Goal: Information Seeking & Learning: Learn about a topic

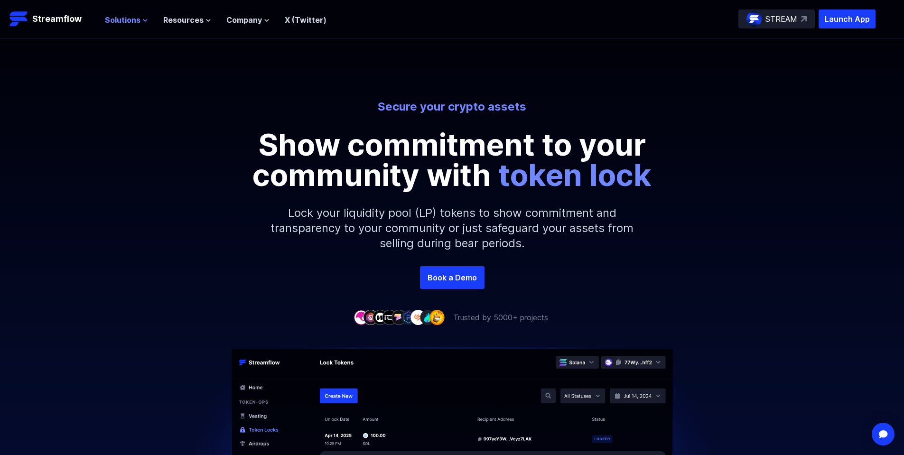
click at [119, 22] on span "Solutions" at bounding box center [123, 19] width 36 height 11
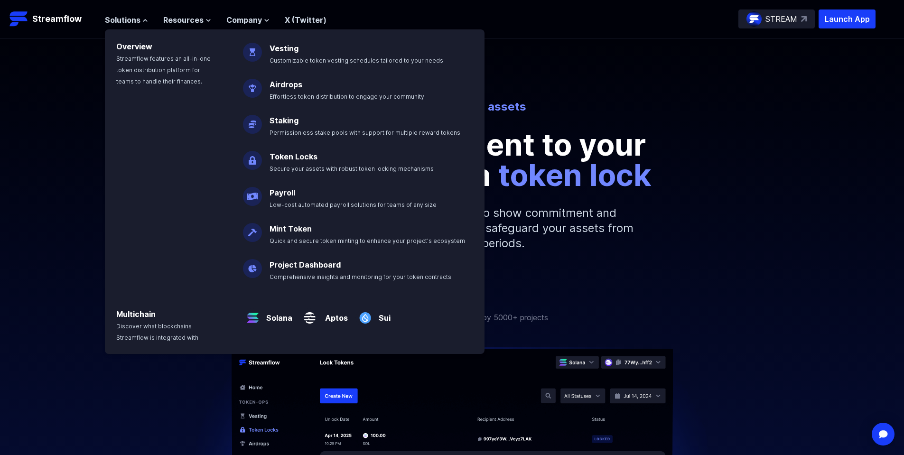
click at [735, 258] on div "Secure your crypto assets Show commitment to your community with token lock Loc…" at bounding box center [452, 182] width 904 height 167
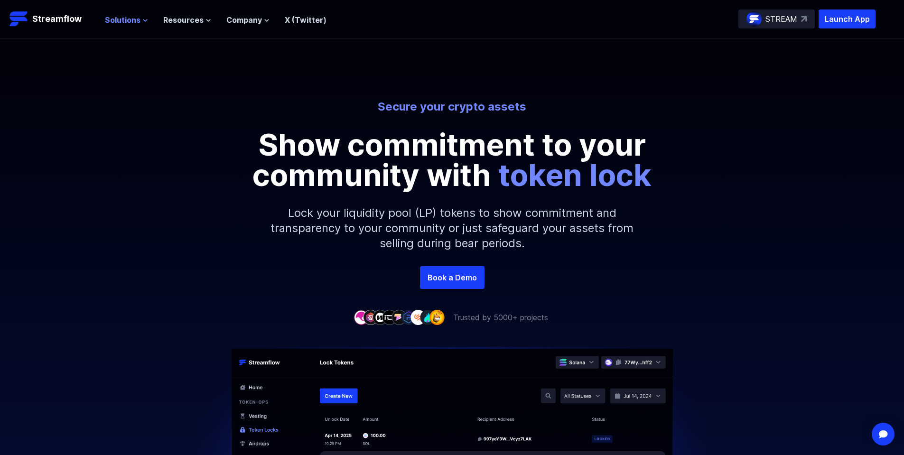
click at [137, 22] on span "Solutions" at bounding box center [123, 19] width 36 height 11
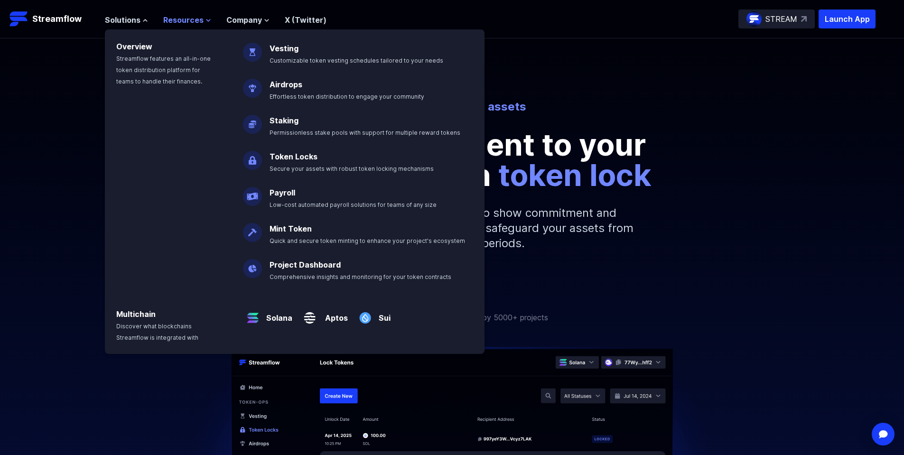
click at [180, 22] on span "Resources" at bounding box center [183, 19] width 40 height 11
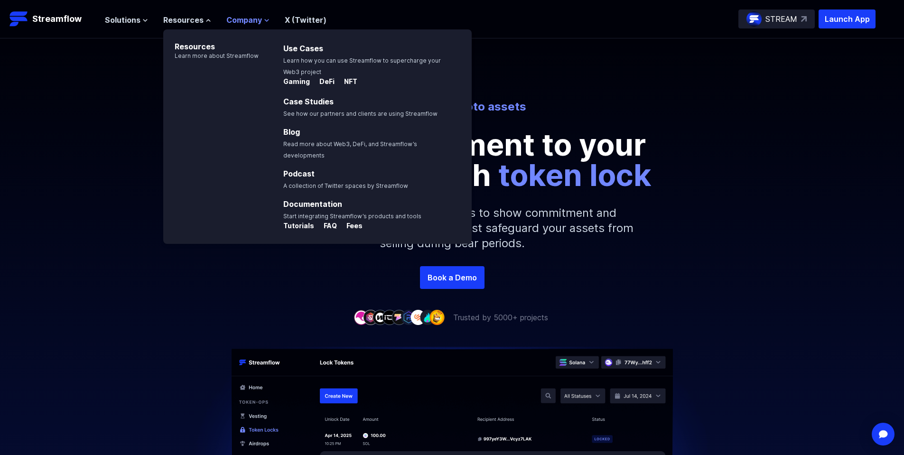
click at [250, 22] on span "Company" at bounding box center [244, 19] width 36 height 11
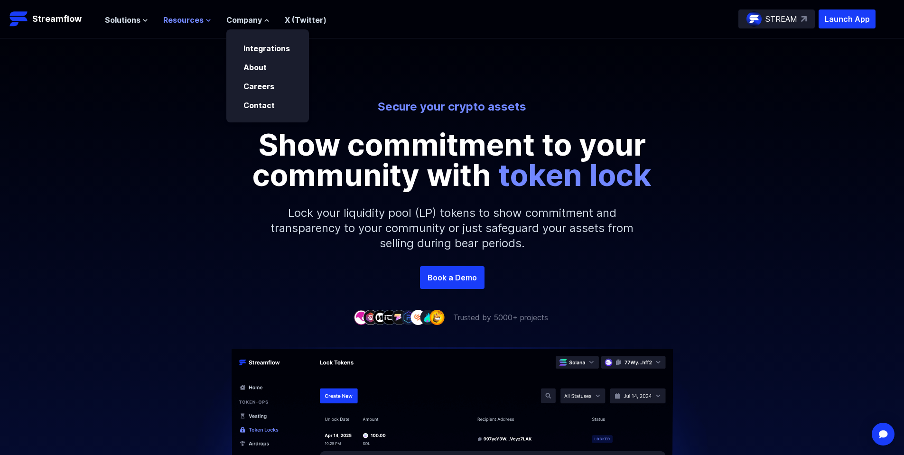
click at [184, 16] on span "Resources" at bounding box center [183, 19] width 40 height 11
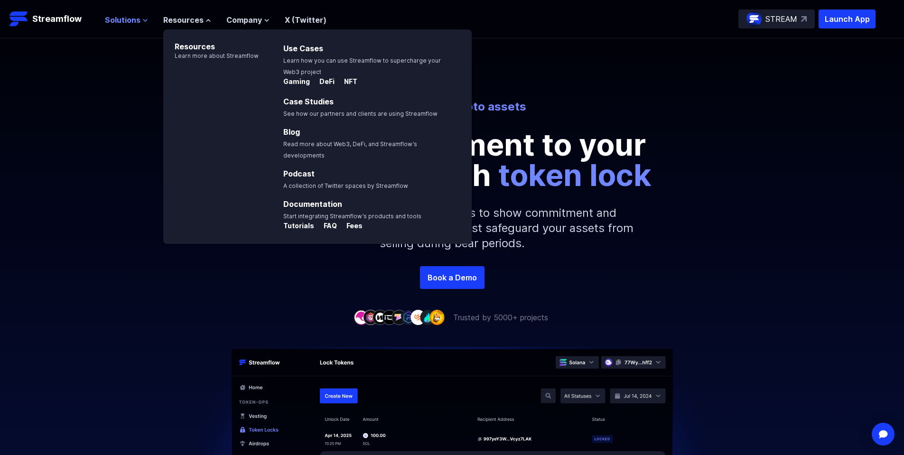
click at [122, 14] on span "Solutions" at bounding box center [123, 19] width 36 height 11
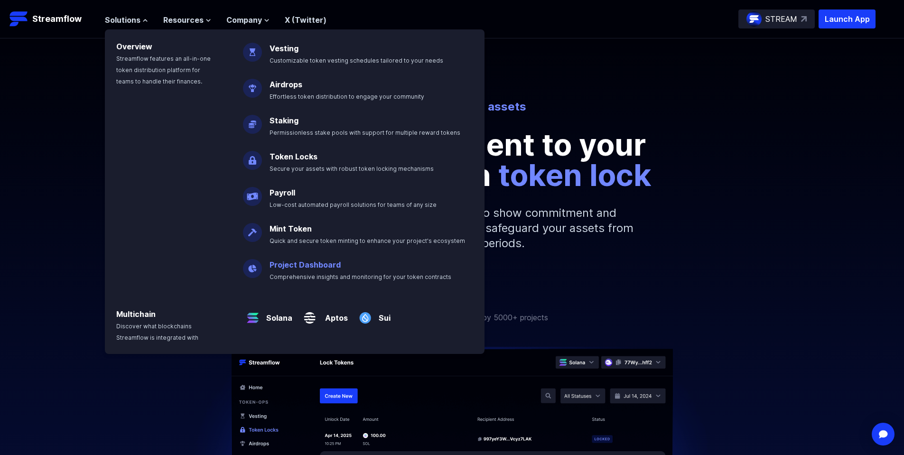
click at [303, 264] on link "Project Dashboard" at bounding box center [304, 264] width 71 height 9
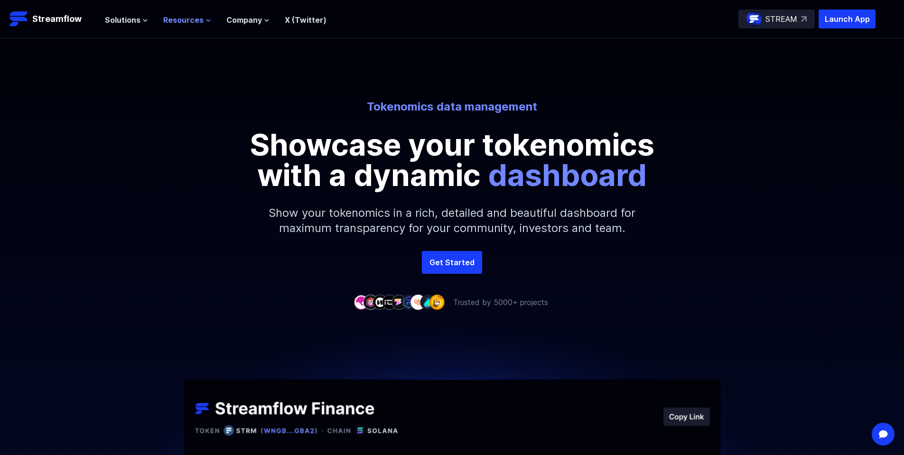
click at [180, 17] on span "Resources" at bounding box center [183, 19] width 40 height 11
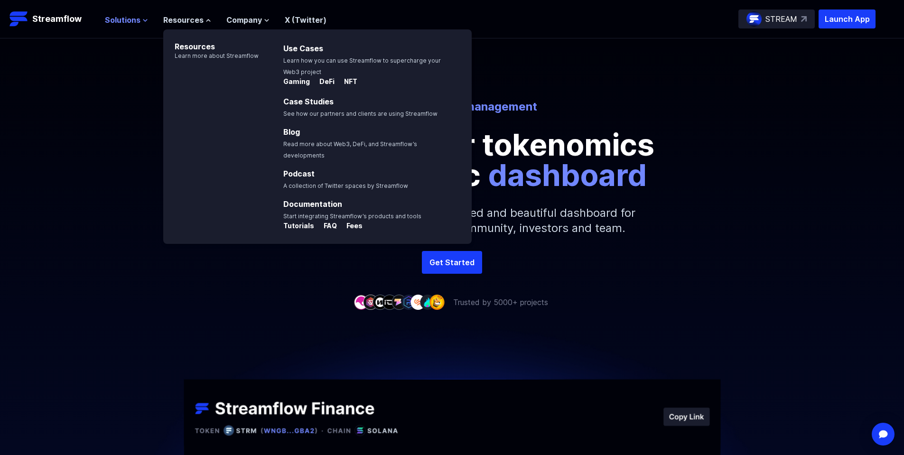
click at [128, 16] on span "Solutions" at bounding box center [123, 19] width 36 height 11
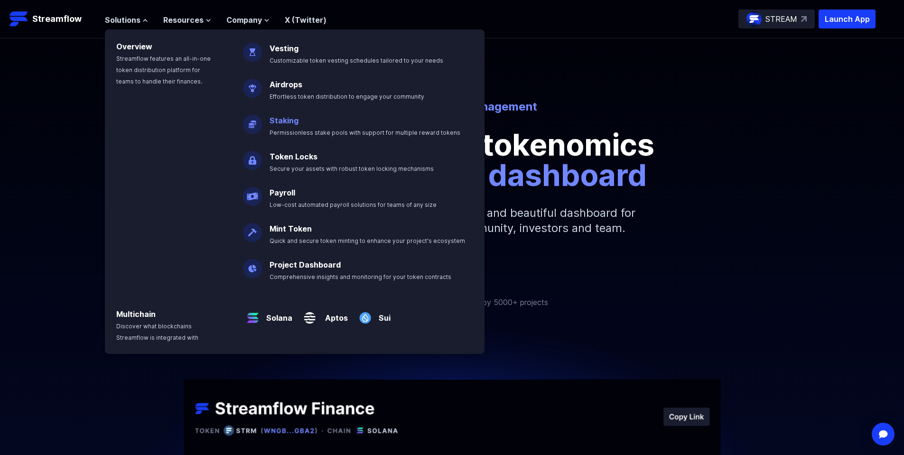
click at [276, 119] on link "Staking" at bounding box center [283, 120] width 29 height 9
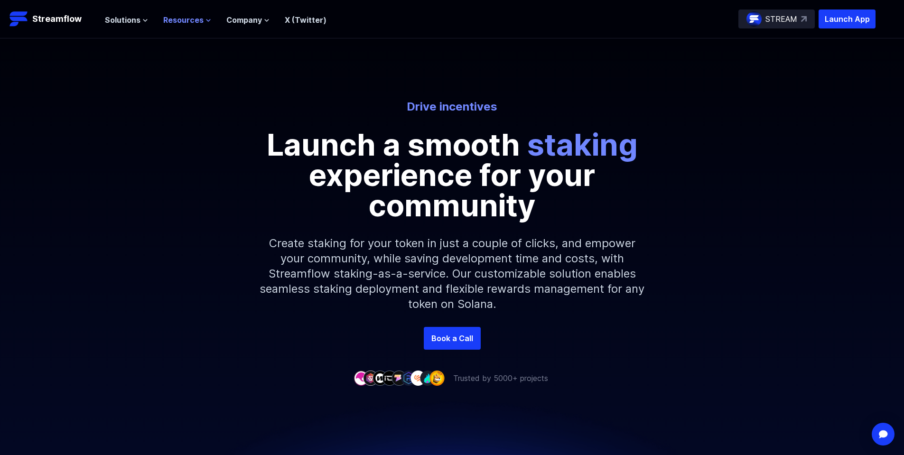
click at [188, 25] on span "Resources" at bounding box center [183, 19] width 40 height 11
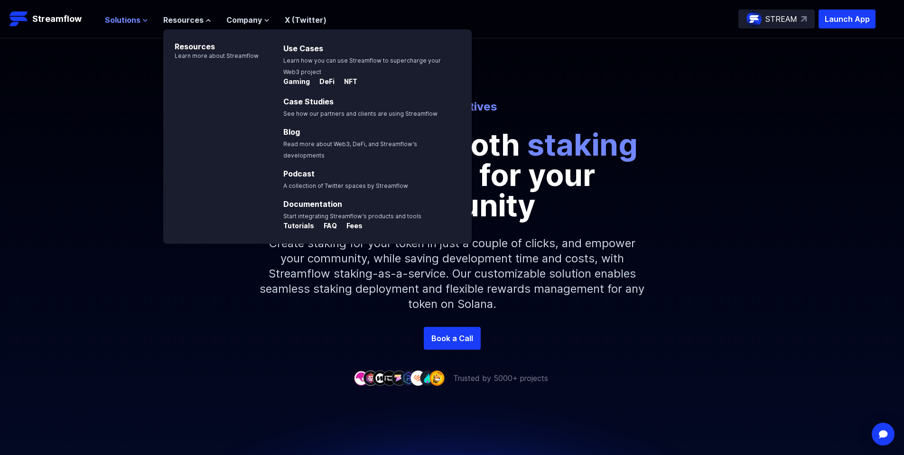
click at [125, 16] on span "Solutions" at bounding box center [123, 19] width 36 height 11
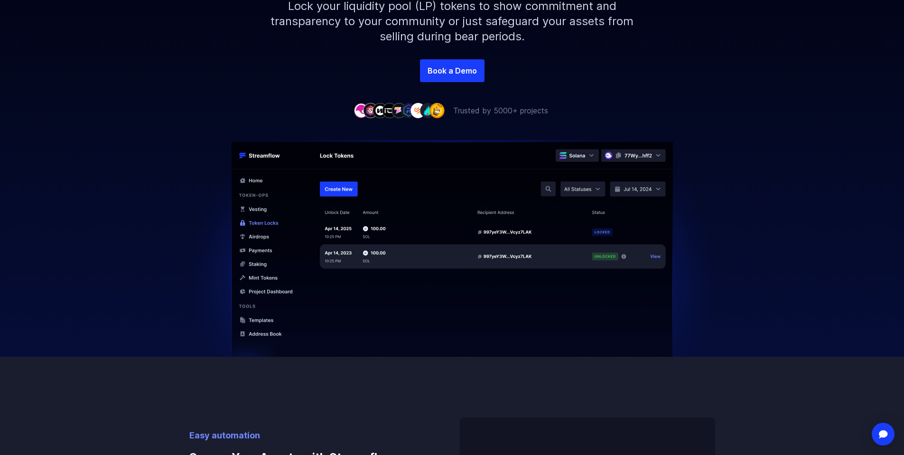
scroll to position [190, 0]
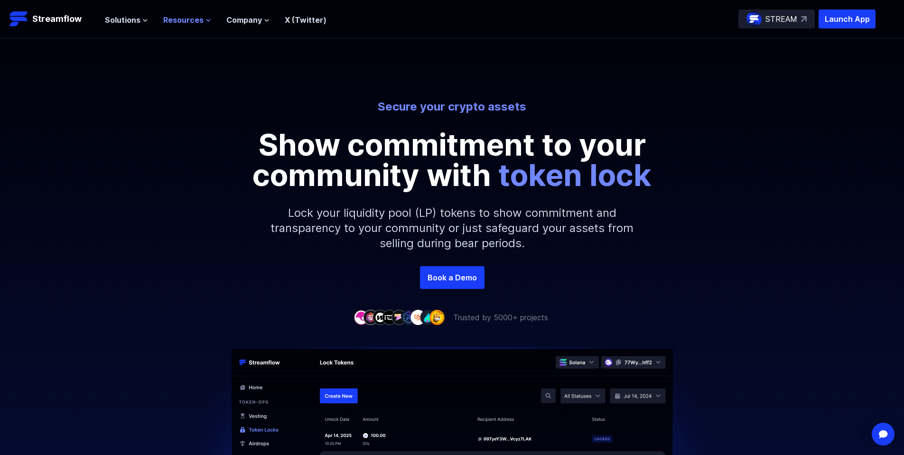
click at [189, 23] on span "Resources" at bounding box center [183, 19] width 40 height 11
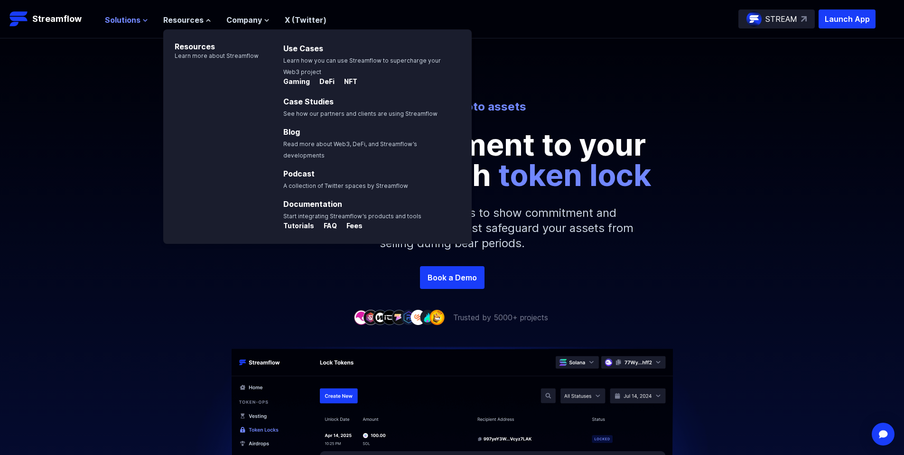
click at [105, 19] on span "Solutions" at bounding box center [123, 19] width 36 height 11
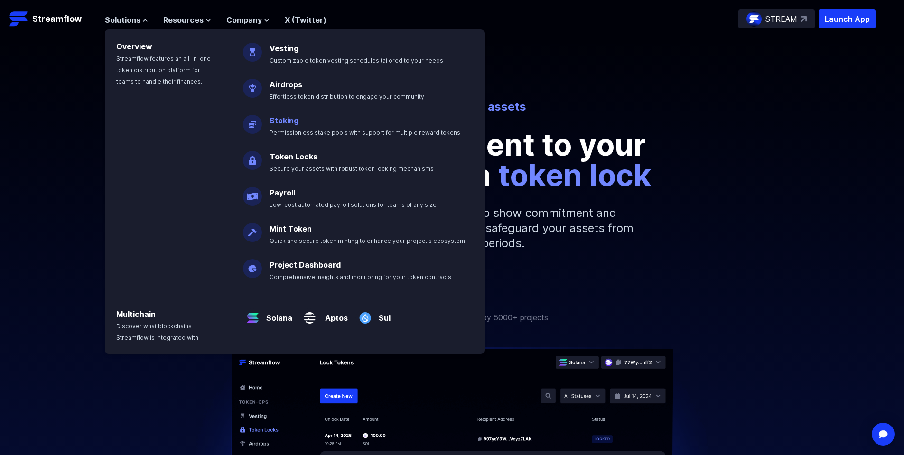
click at [288, 119] on link "Staking" at bounding box center [283, 120] width 29 height 9
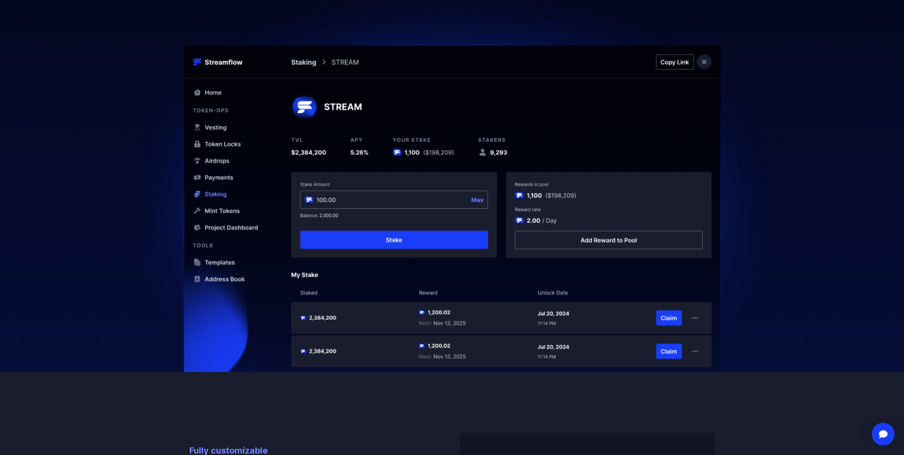
scroll to position [427, 0]
